Goal: Task Accomplishment & Management: Complete application form

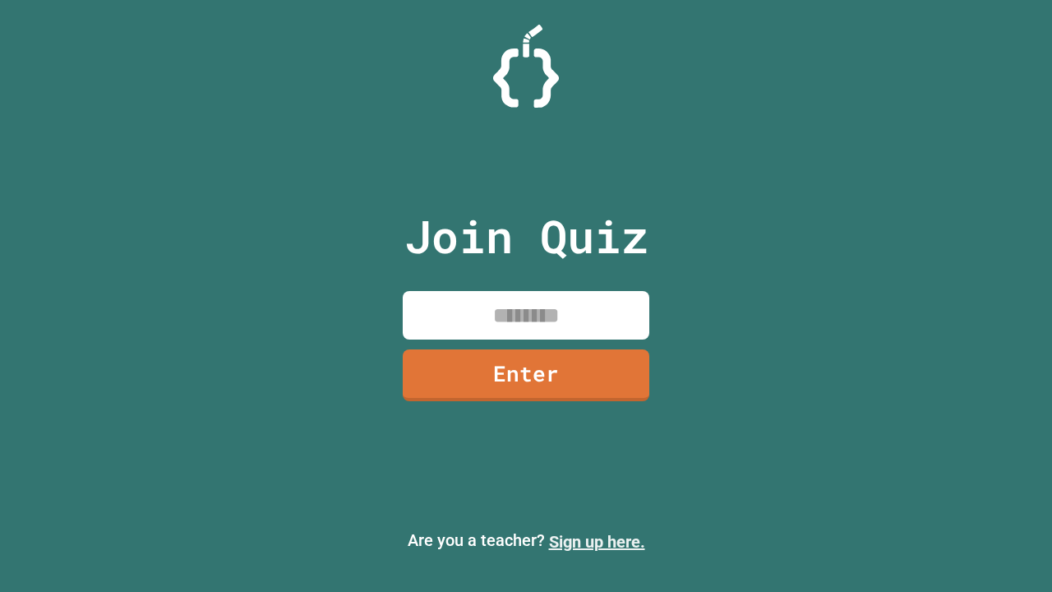
click at [597, 542] on link "Sign up here." at bounding box center [597, 542] width 96 height 20
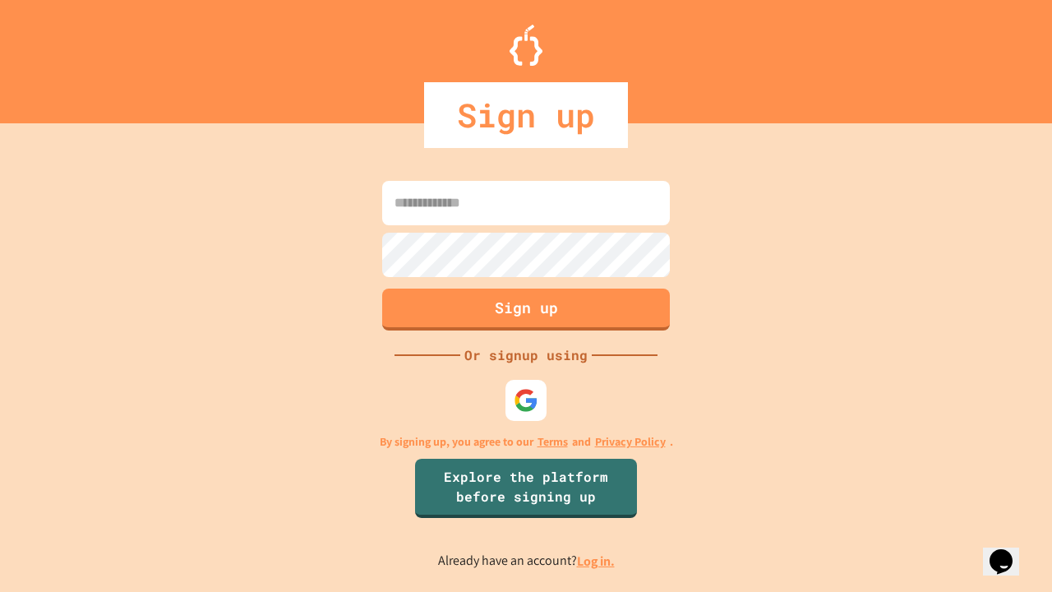
click at [597, 560] on link "Log in." at bounding box center [596, 560] width 38 height 17
